Goal: Information Seeking & Learning: Learn about a topic

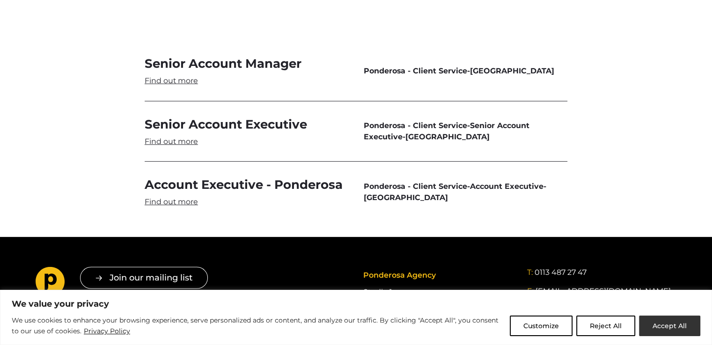
click at [676, 329] on button "Accept All" at bounding box center [669, 326] width 61 height 21
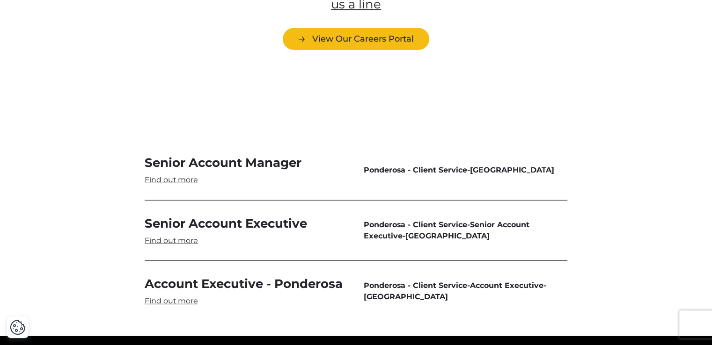
scroll to position [2706, 0]
click at [171, 155] on link "Senior Account Manager" at bounding box center [247, 170] width 204 height 30
click at [188, 216] on link "Senior Account Executive" at bounding box center [247, 231] width 204 height 30
click at [195, 276] on link "Account Executive - Ponderosa" at bounding box center [247, 291] width 204 height 30
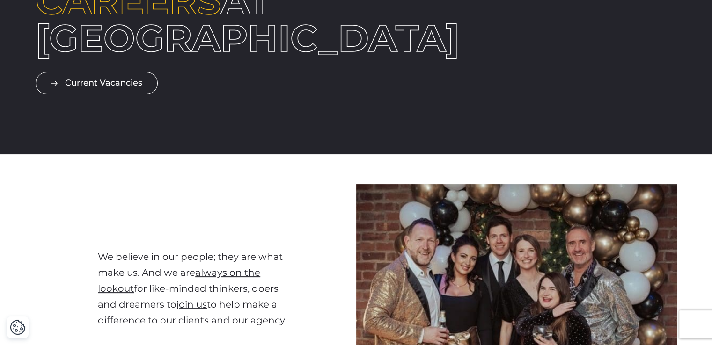
scroll to position [0, 0]
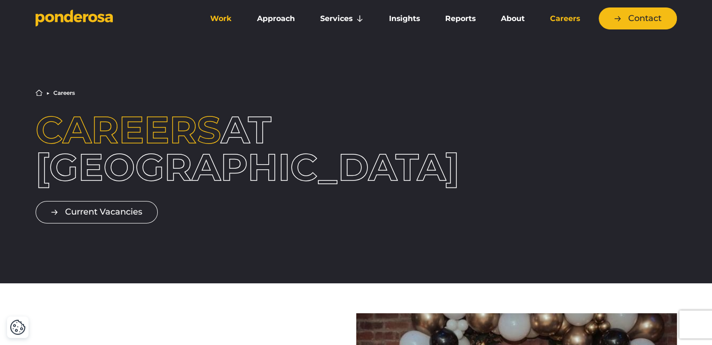
click at [225, 22] on link "Work" at bounding box center [220, 19] width 43 height 20
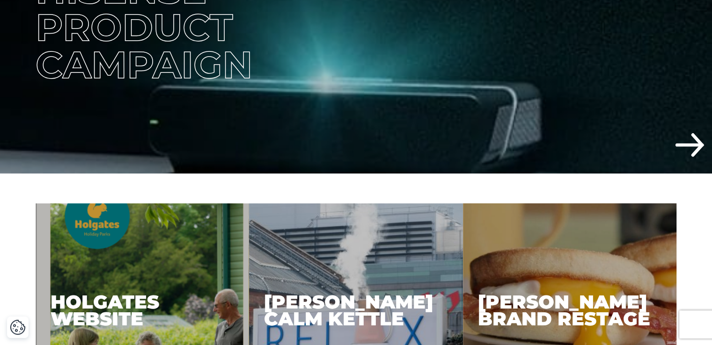
scroll to position [327, 0]
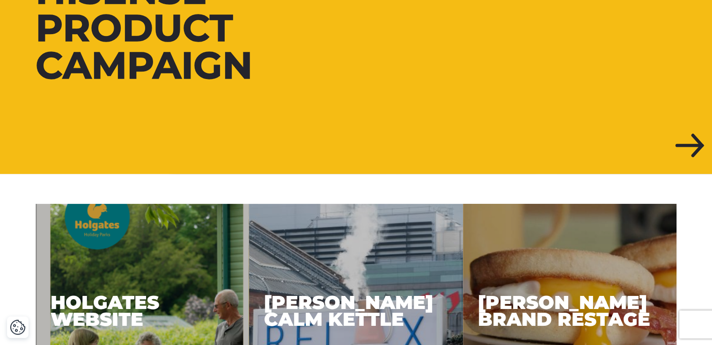
click at [501, 77] on div at bounding box center [356, 28] width 712 height 292
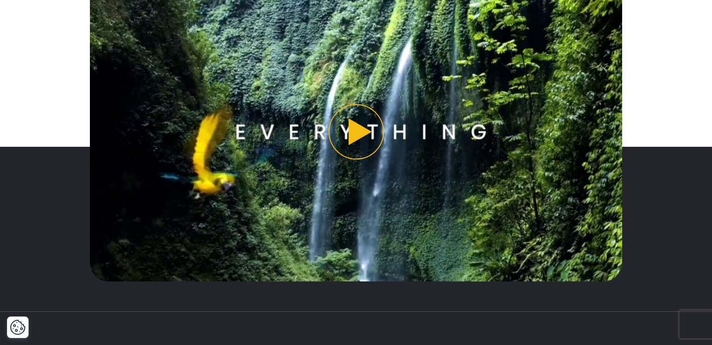
scroll to position [814, 0]
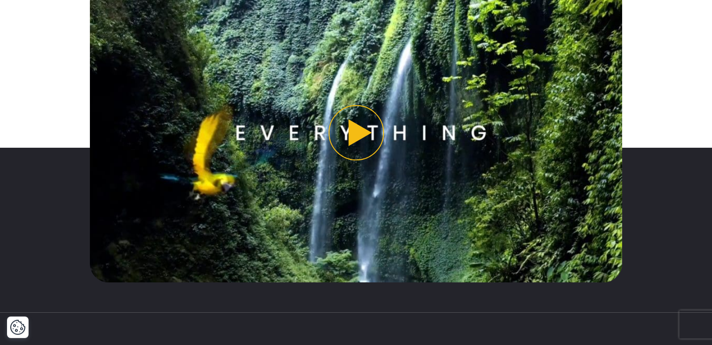
click at [365, 132] on button "Play video" at bounding box center [356, 132] width 532 height 299
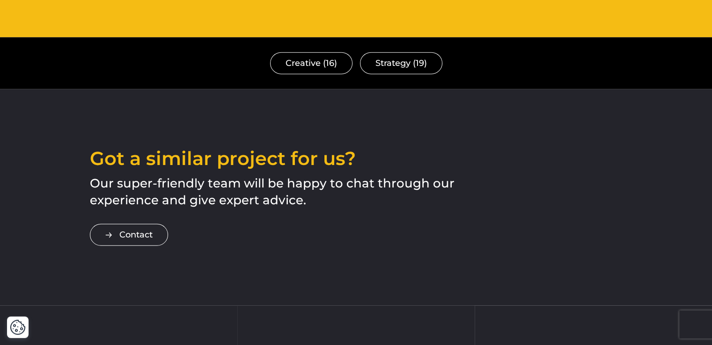
scroll to position [2446, 0]
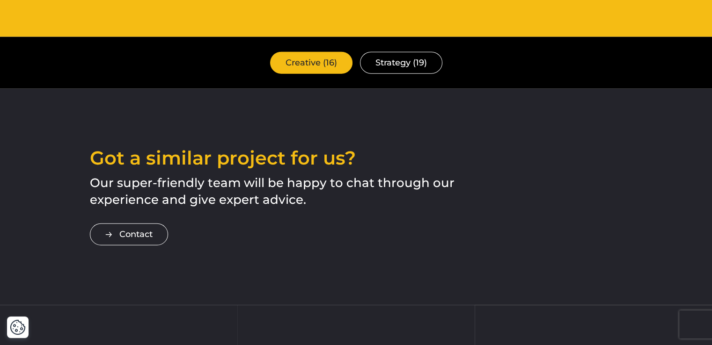
click at [309, 52] on link "Creative (16)" at bounding box center [311, 63] width 82 height 22
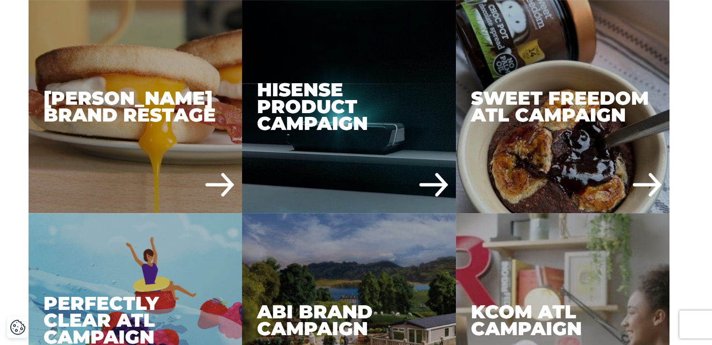
scroll to position [704, 0]
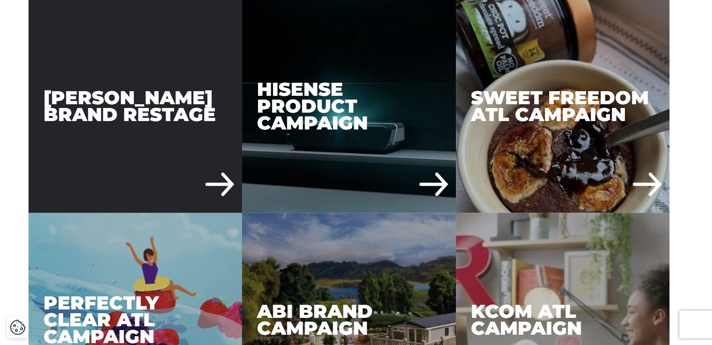
click at [149, 146] on div "[PERSON_NAME] Brand Restage" at bounding box center [136, 107] width 214 height 214
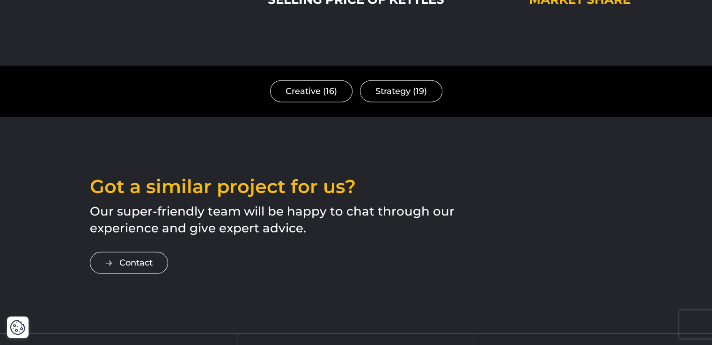
scroll to position [2296, 0]
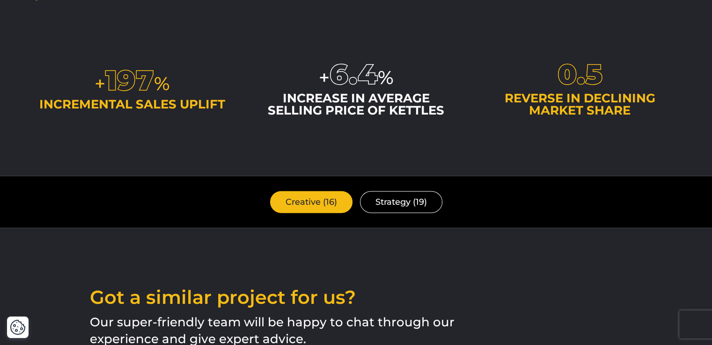
click at [306, 191] on link "Creative (16)" at bounding box center [311, 202] width 82 height 22
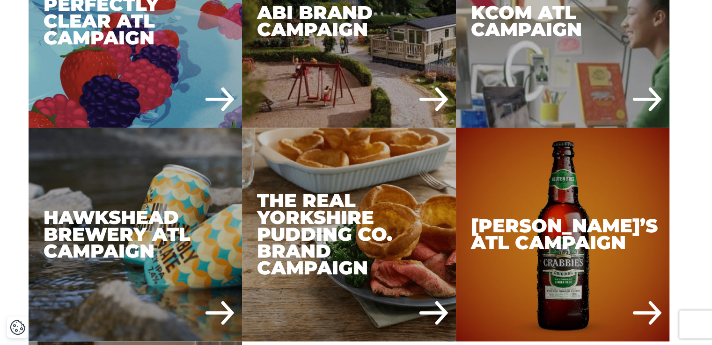
scroll to position [1048, 0]
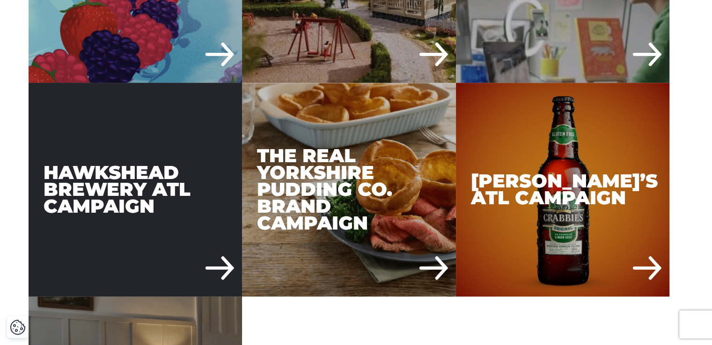
click at [212, 260] on div "Hawkshead Brewery ATL Campaign" at bounding box center [136, 190] width 214 height 214
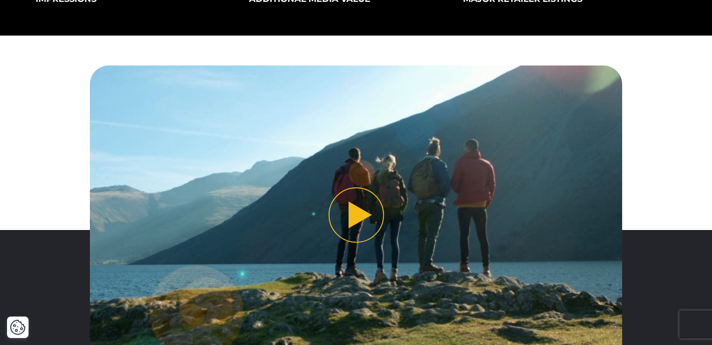
scroll to position [313, 0]
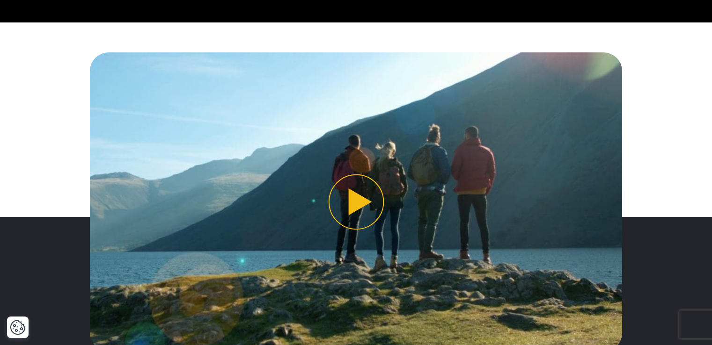
click at [349, 197] on button "Play video" at bounding box center [356, 201] width 532 height 299
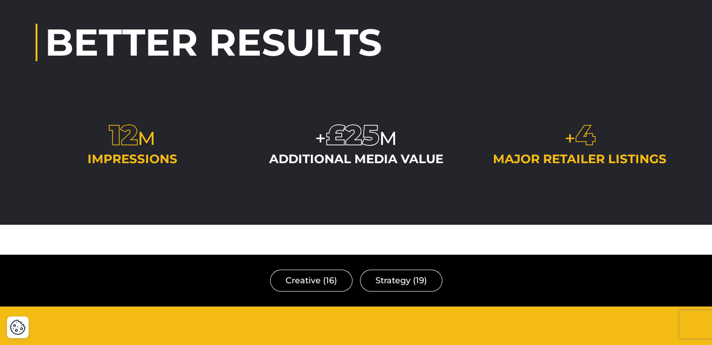
scroll to position [2650, 0]
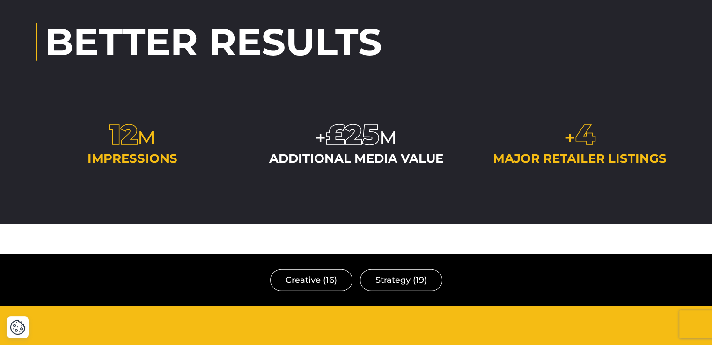
click at [372, 153] on div "additional media value" at bounding box center [356, 159] width 194 height 12
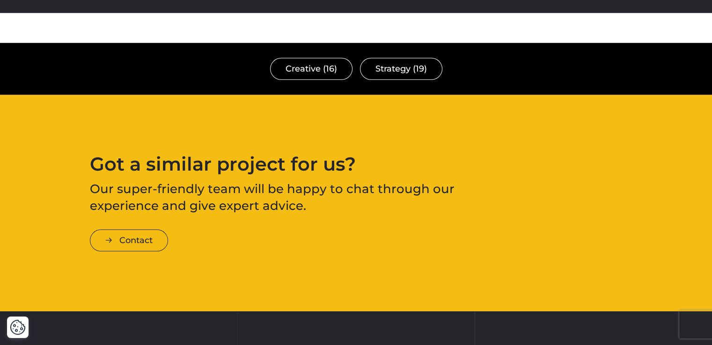
scroll to position [2878, 0]
